Goal: Check status: Check status

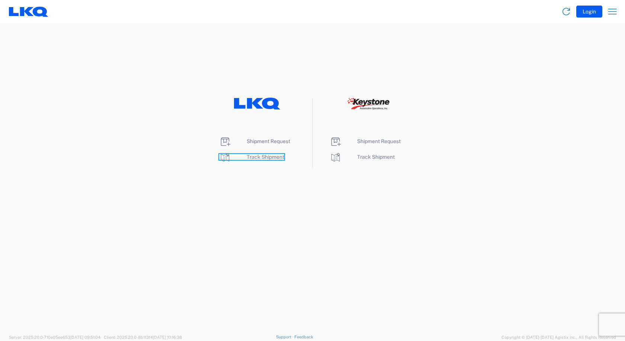
click at [255, 159] on span "Track Shipment" at bounding box center [266, 157] width 38 height 6
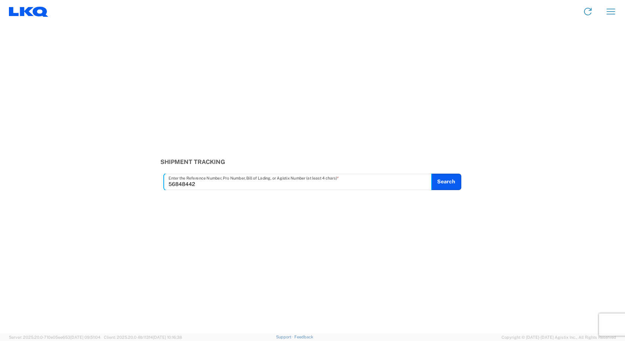
type input "56848442"
